Goal: Navigation & Orientation: Find specific page/section

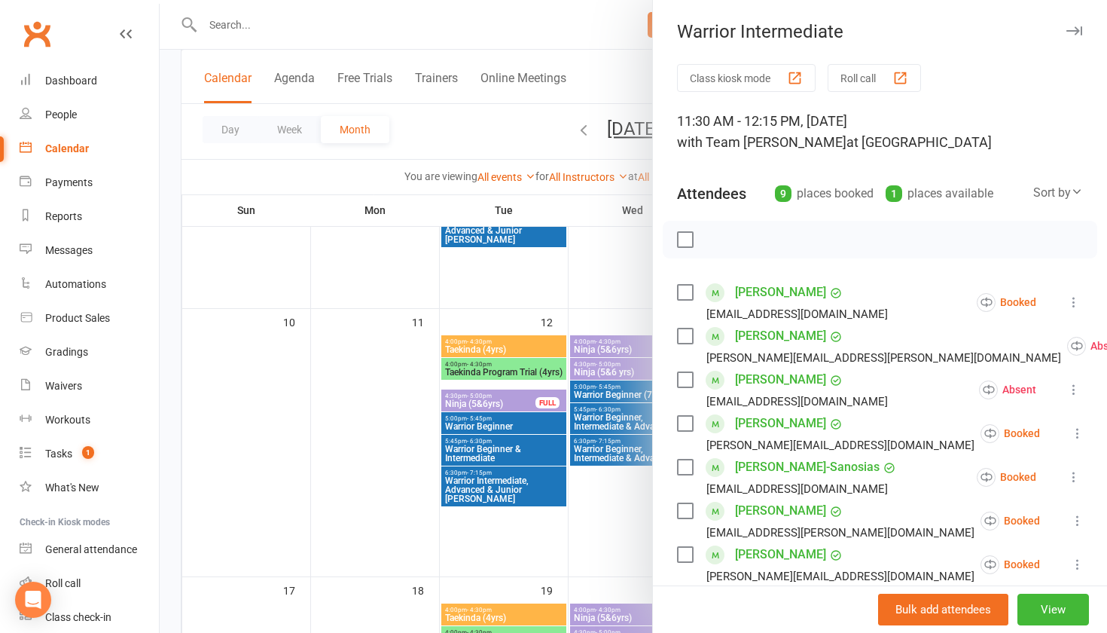
click at [1077, 31] on icon "button" at bounding box center [1074, 30] width 16 height 9
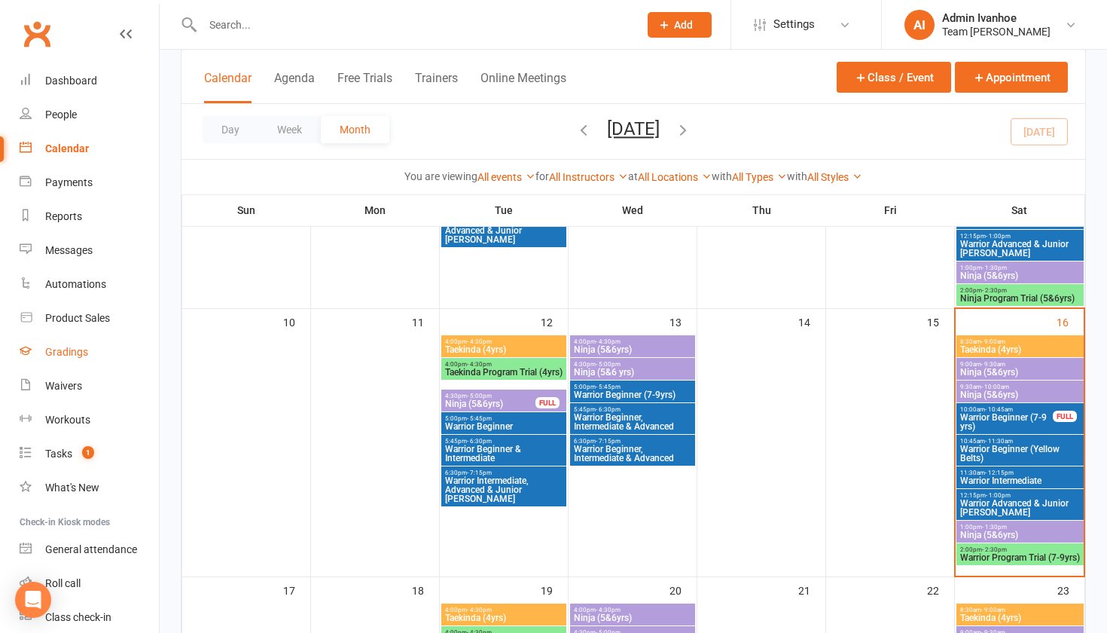
click at [59, 355] on div "Gradings" at bounding box center [66, 352] width 43 height 12
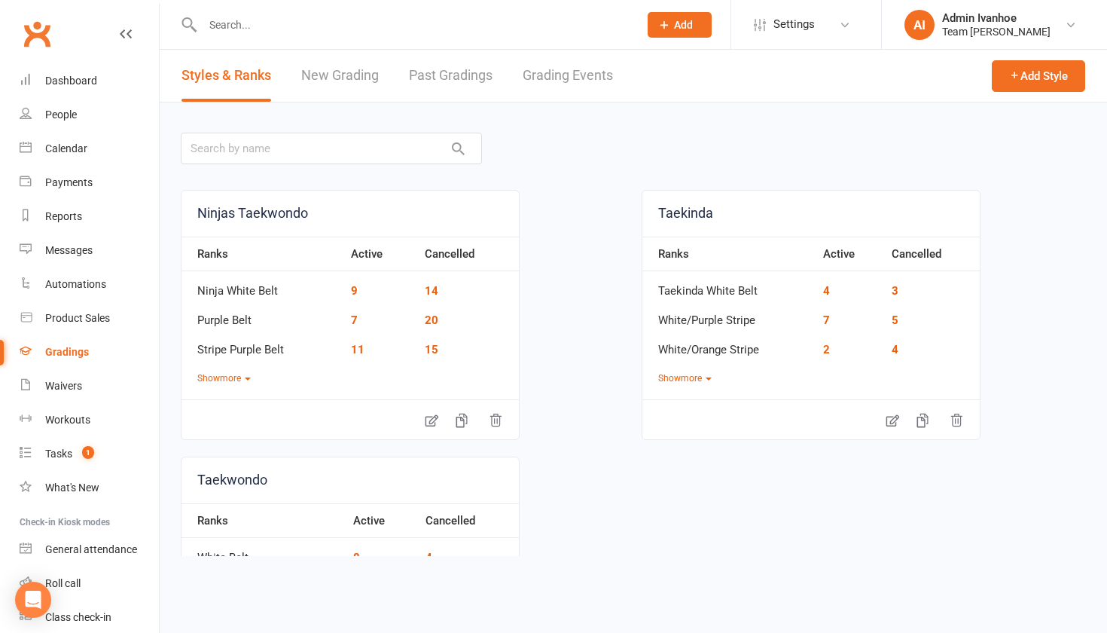
click at [588, 72] on link "Grading Events" at bounding box center [568, 76] width 90 height 52
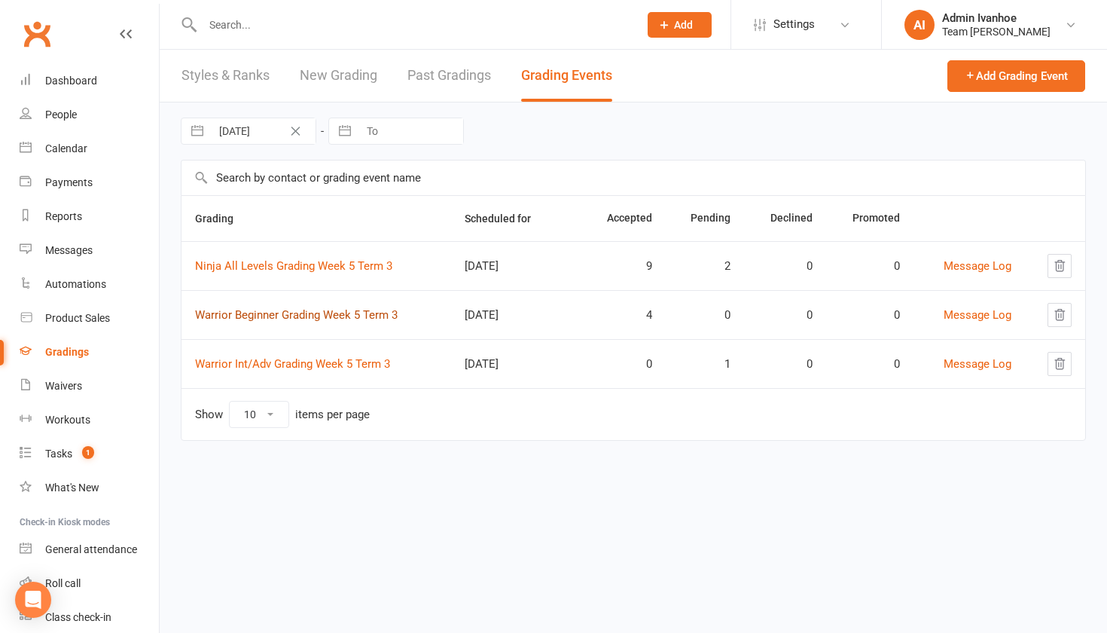
click at [304, 321] on link "Warrior Beginner Grading Week 5 Term 3" at bounding box center [296, 315] width 203 height 14
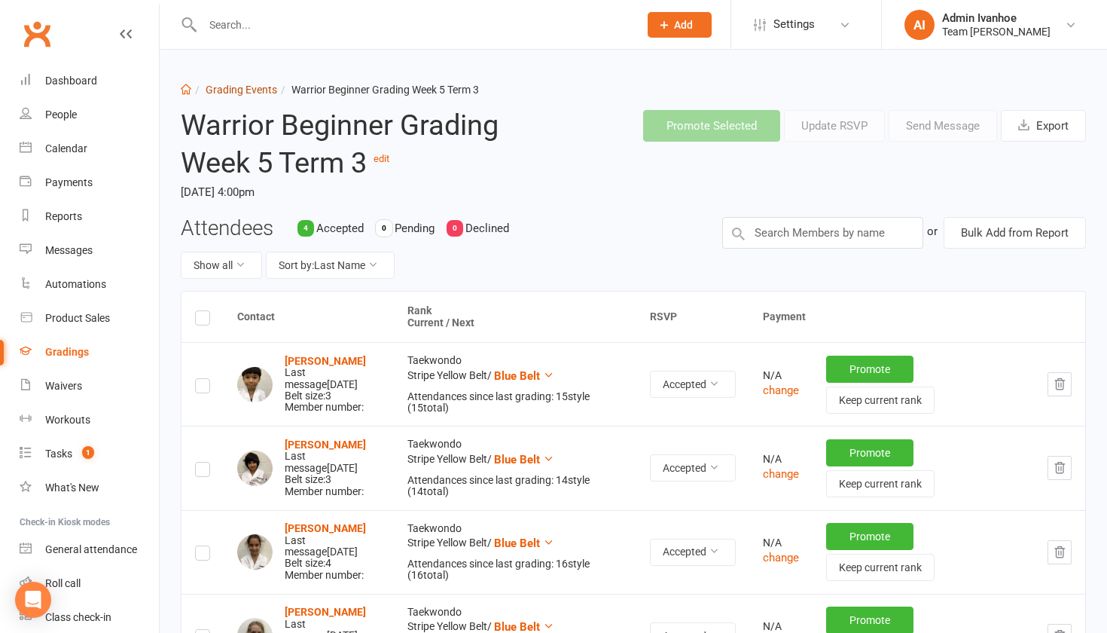
click at [221, 85] on link "Grading Events" at bounding box center [242, 90] width 72 height 12
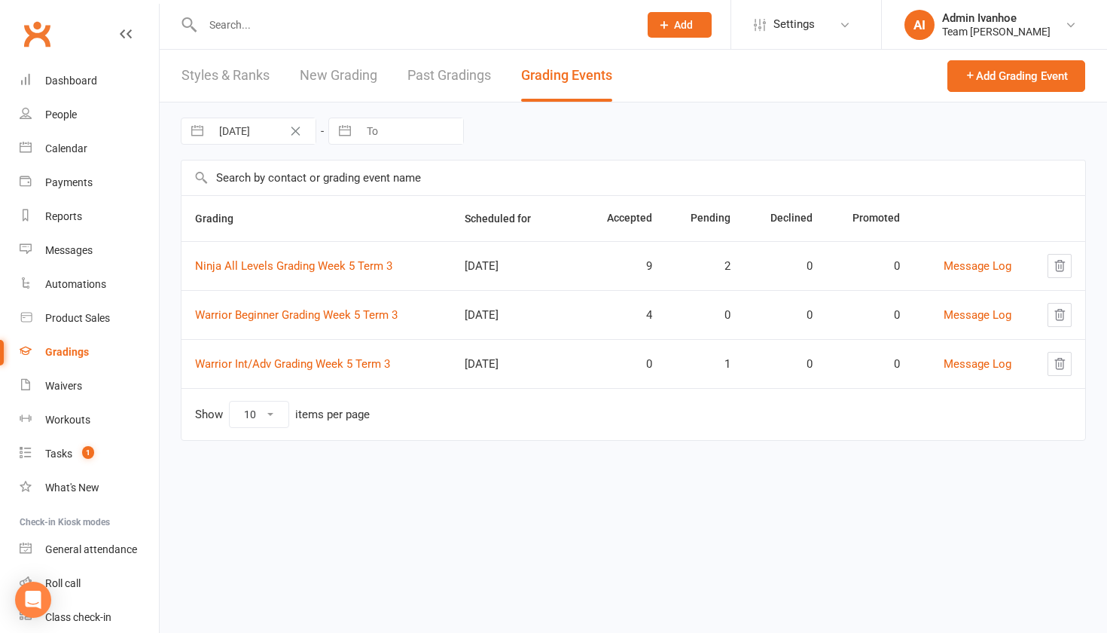
click at [259, 372] on td "Warrior Int/Adv Grading Week 5 Term 3" at bounding box center [317, 363] width 270 height 49
click at [261, 353] on td "Warrior Int/Adv Grading Week 5 Term 3" at bounding box center [317, 363] width 270 height 49
click at [261, 359] on link "Warrior Int/Adv Grading Week 5 Term 3" at bounding box center [292, 364] width 195 height 14
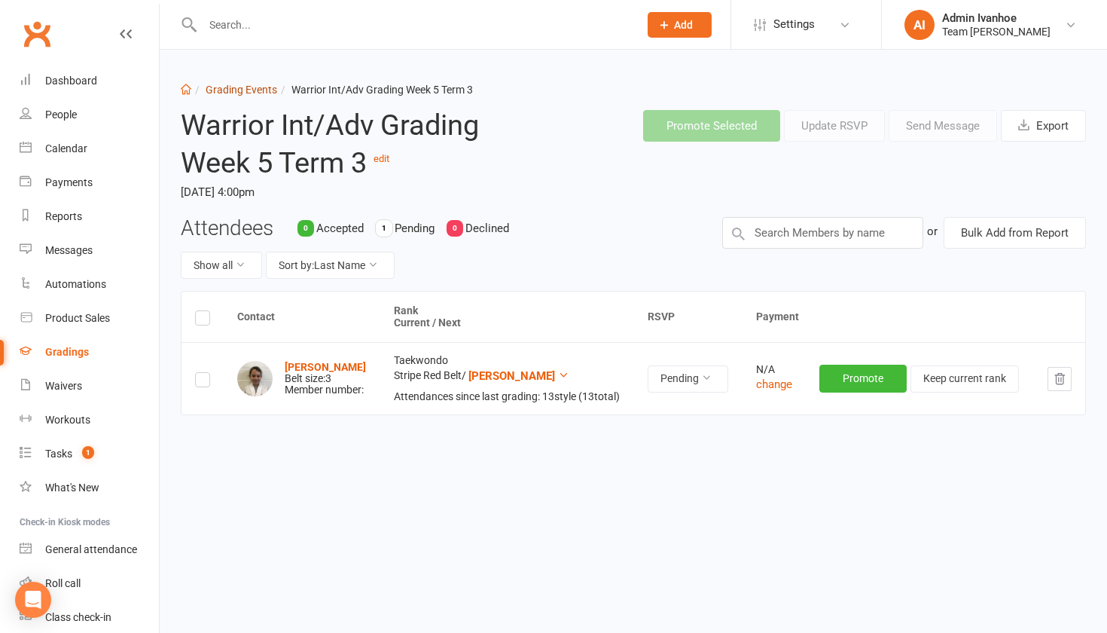
click at [222, 90] on link "Grading Events" at bounding box center [242, 90] width 72 height 12
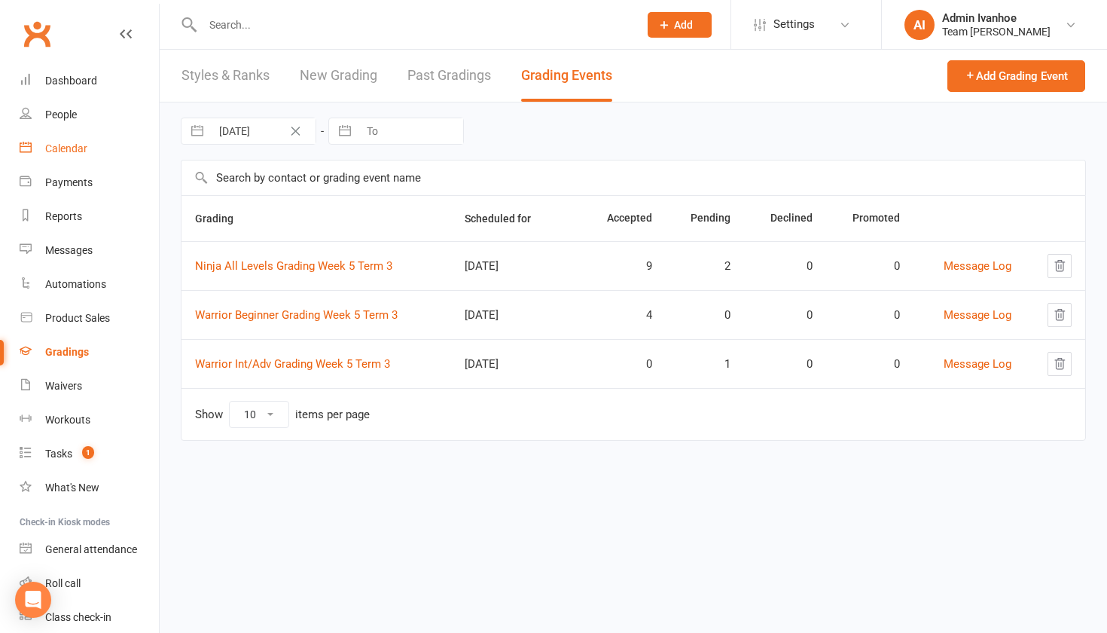
click at [77, 159] on link "Calendar" at bounding box center [89, 149] width 139 height 34
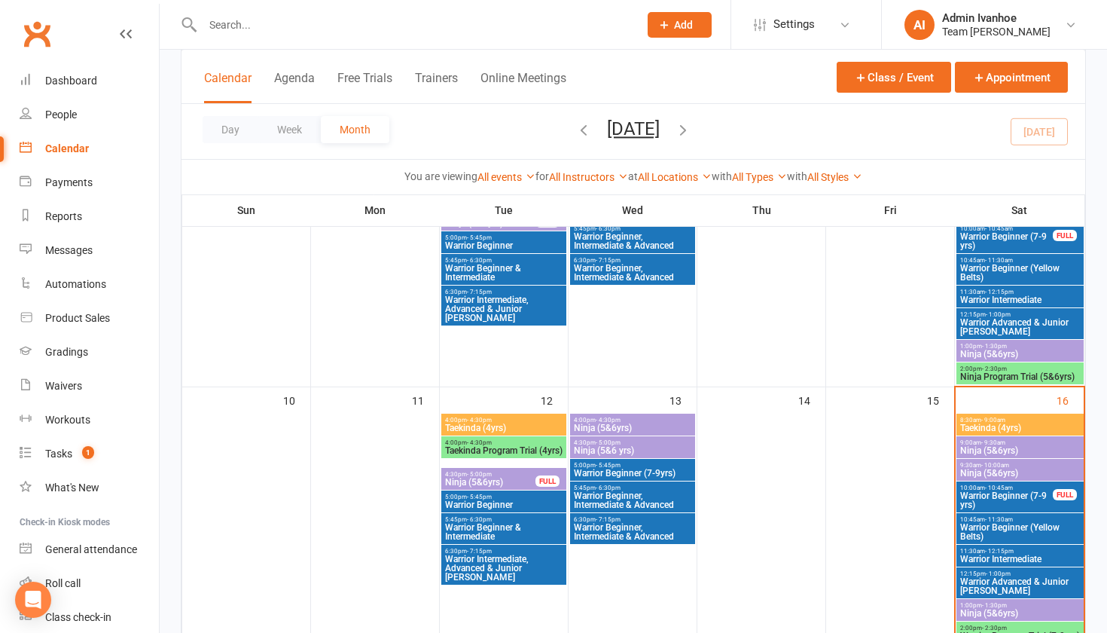
scroll to position [473, 0]
